Goal: Check status: Check status

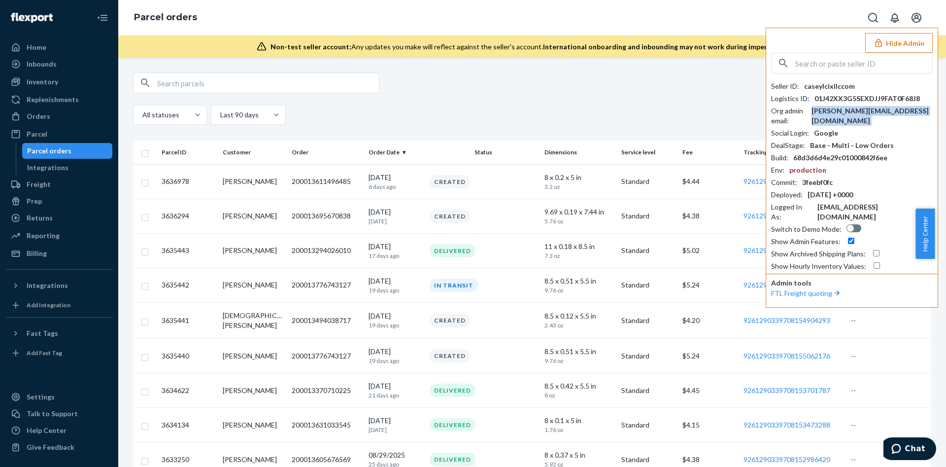
click at [927, 36] on button "Hide Admin" at bounding box center [899, 43] width 68 height 20
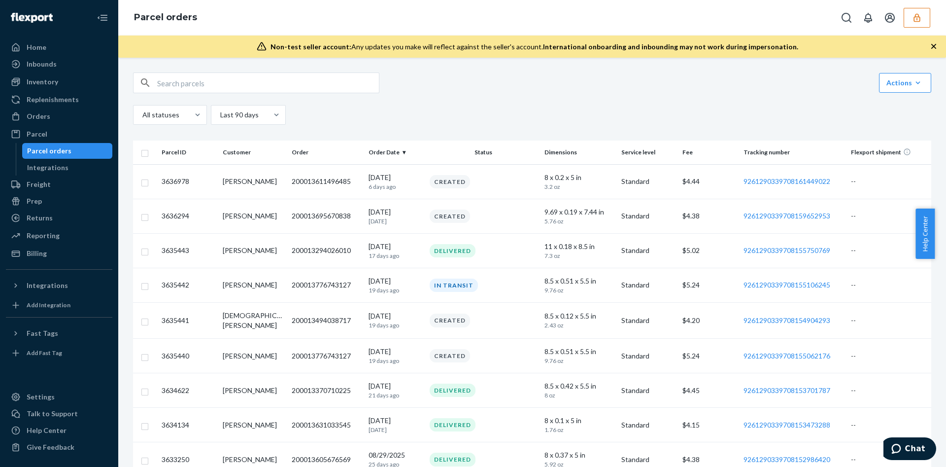
click at [526, 127] on div "All statuses Last 90 days" at bounding box center [532, 117] width 798 height 24
click at [916, 24] on button "button" at bounding box center [917, 18] width 27 height 20
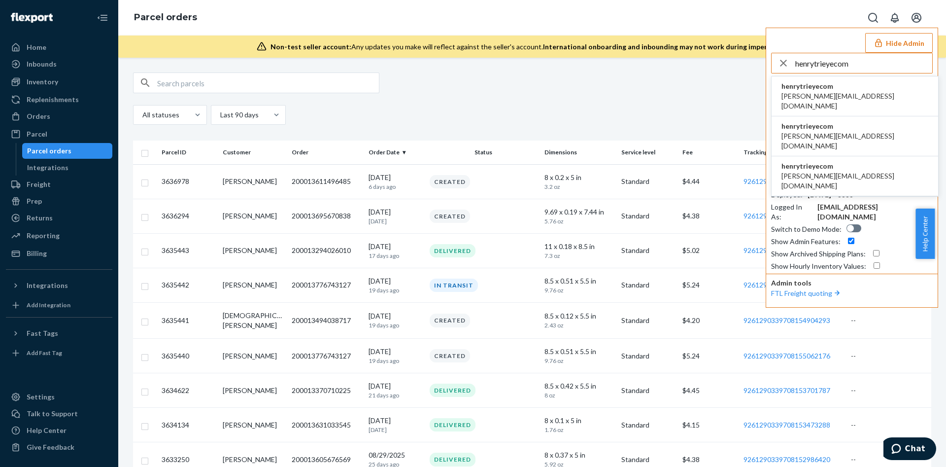
type input "henrytrieyecom"
click at [828, 93] on span "[PERSON_NAME][EMAIL_ADDRESS][DOMAIN_NAME]" at bounding box center [855, 101] width 147 height 20
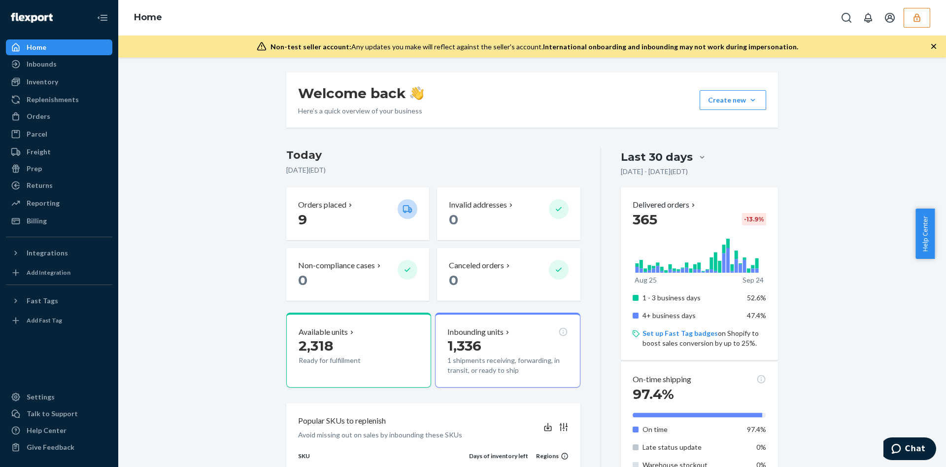
click at [651, 102] on div "Welcome back Here’s a quick overview of your business Create new Create new inb…" at bounding box center [532, 99] width 492 height 55
click at [924, 15] on button "button" at bounding box center [917, 18] width 27 height 20
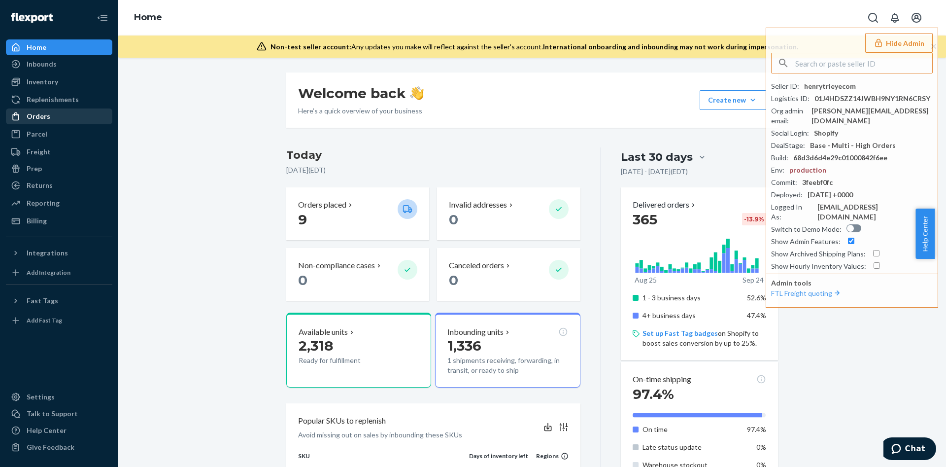
click at [67, 118] on div "Orders" at bounding box center [59, 116] width 104 height 14
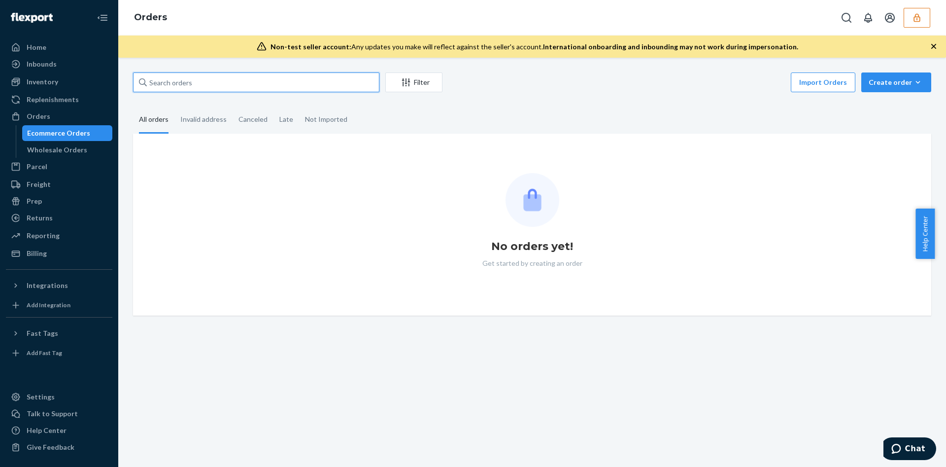
click at [244, 84] on input "text" at bounding box center [256, 82] width 246 height 20
paste input "86189997"
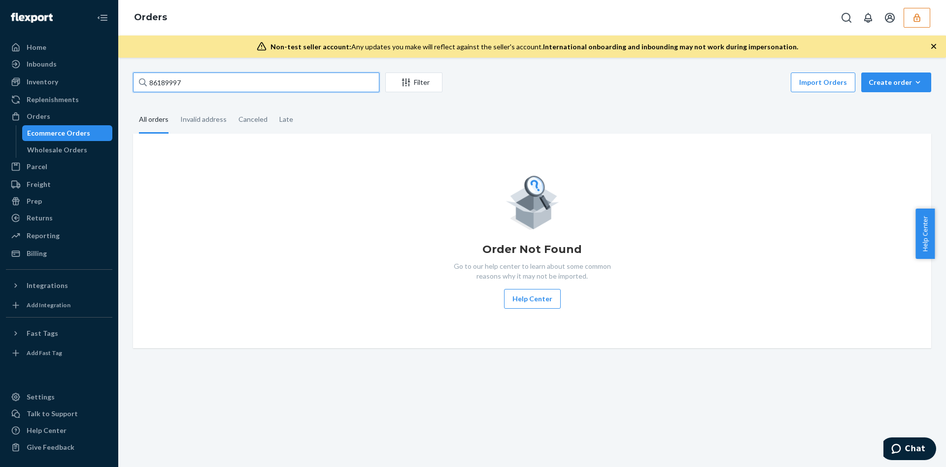
click at [312, 85] on input "86189997" at bounding box center [256, 82] width 246 height 20
click at [171, 83] on input "86189997" at bounding box center [256, 82] width 246 height 20
paste input "136607025"
type input "136607025"
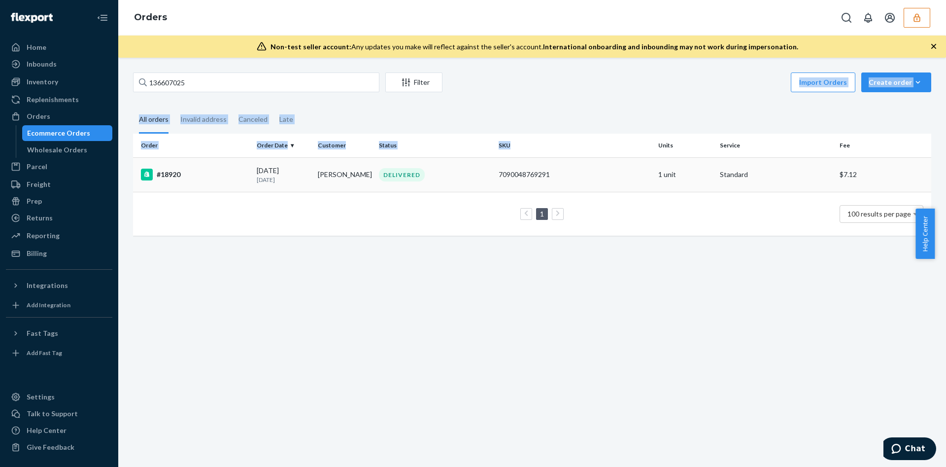
drag, startPoint x: 543, startPoint y: 75, endPoint x: 539, endPoint y: 164, distance: 88.8
click at [539, 164] on div "136607025 Filter Import Orders Create order Ecommerce order Removal order All o…" at bounding box center [532, 158] width 813 height 173
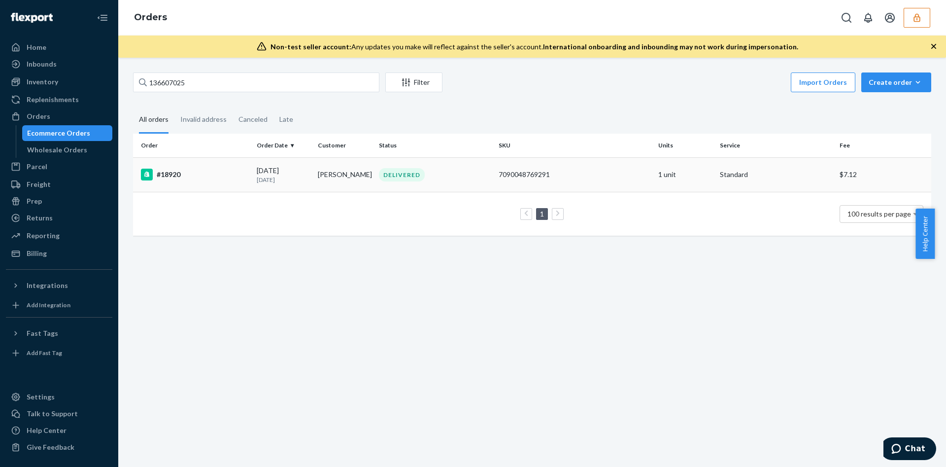
click at [582, 167] on td "7090048769291" at bounding box center [575, 174] width 160 height 35
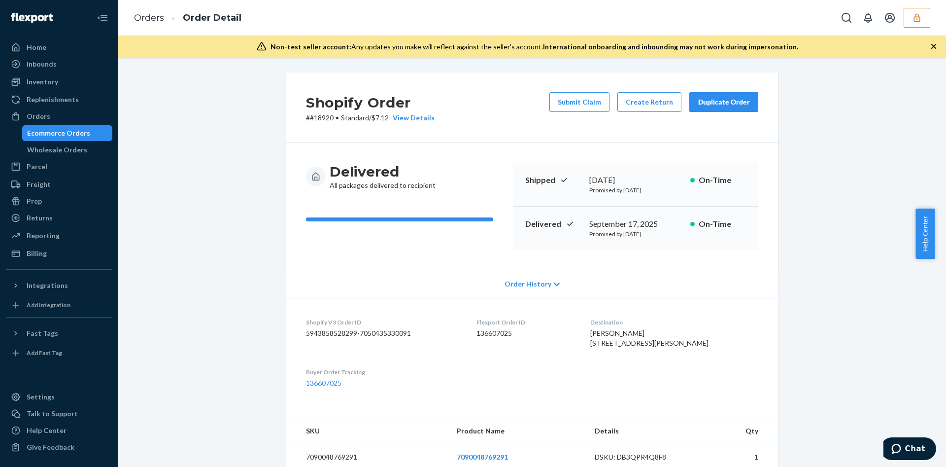
click at [915, 18] on icon "button" at bounding box center [917, 18] width 10 height 10
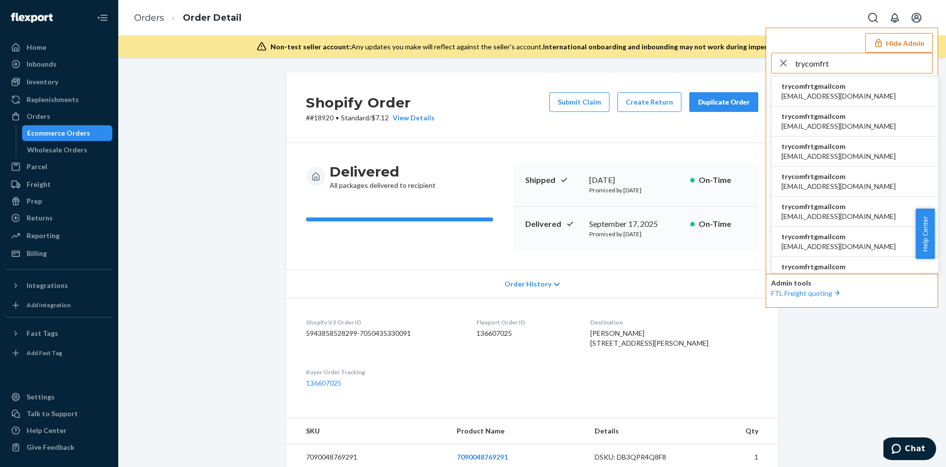
type input "trycomfrt"
click at [853, 85] on li "trycomfrtgmailcom [EMAIL_ADDRESS][DOMAIN_NAME]" at bounding box center [855, 91] width 167 height 30
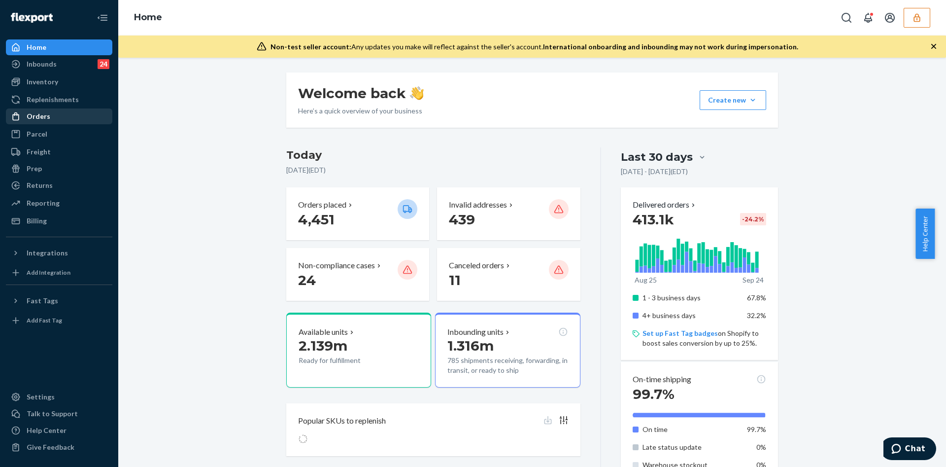
click at [77, 110] on div "Orders" at bounding box center [59, 116] width 104 height 14
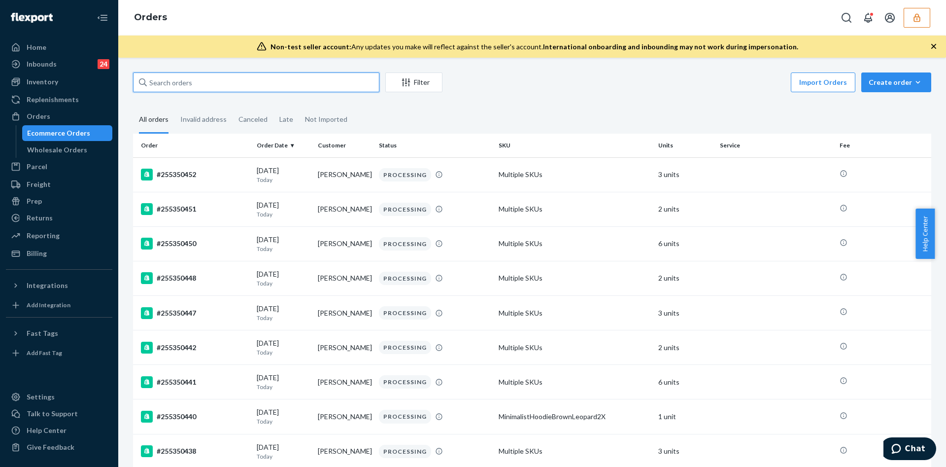
click at [196, 77] on input "text" at bounding box center [256, 82] width 246 height 20
paste input "136164333"
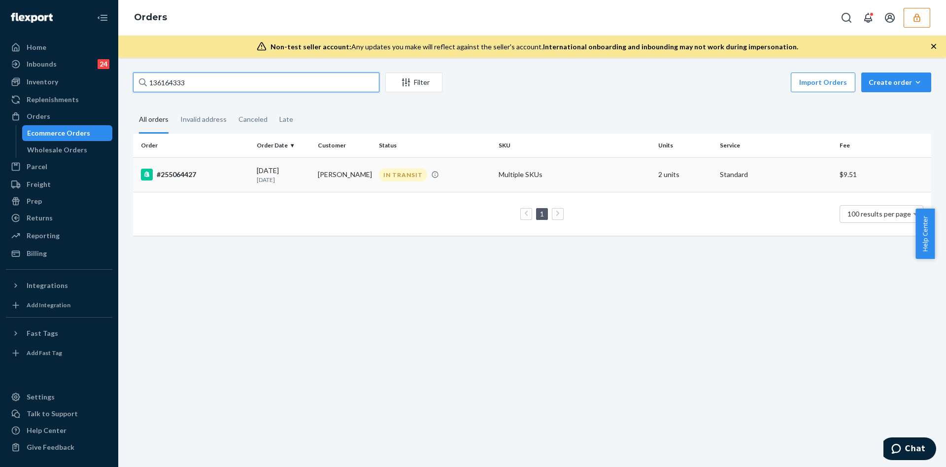
type input "136164333"
click at [245, 172] on div "#255064427" at bounding box center [195, 175] width 108 height 12
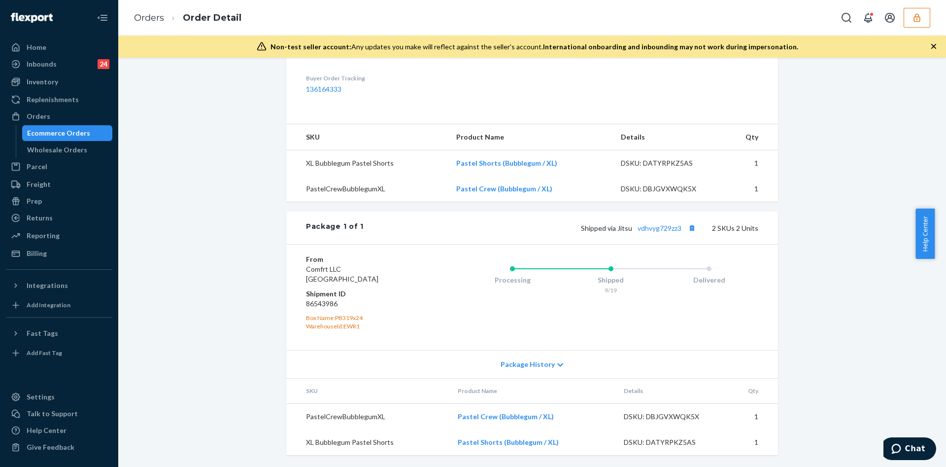
scroll to position [381, 0]
click at [657, 231] on link "vdhvyg729zz3" at bounding box center [660, 228] width 44 height 8
